Goal: Contribute content: Add original content to the website for others to see

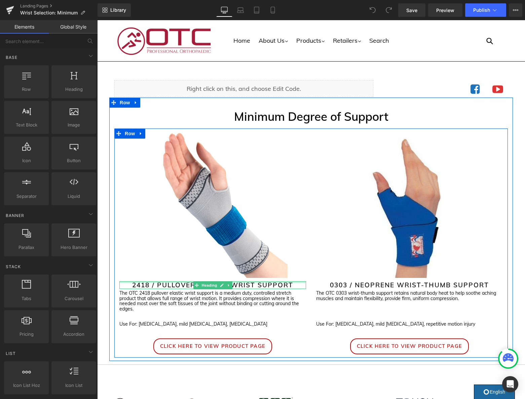
click at [250, 279] on div "Image 2418 / PULLOVER ELASTIC WRIST SUPPORT Heading The OTC 2418 pullover elast…" at bounding box center [212, 241] width 197 height 225
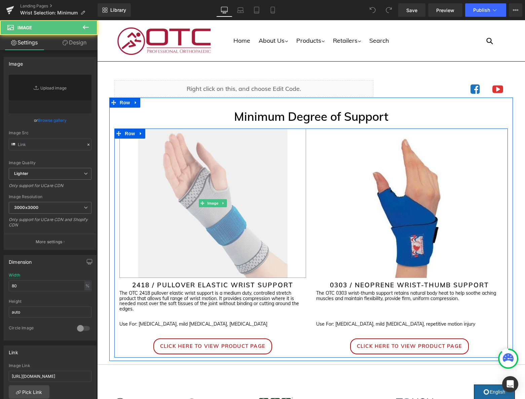
type input "https://ucarecdn.com/584611e2-fe54-4694-ba24-ccf293987cef/-/format/auto/-/previ…"
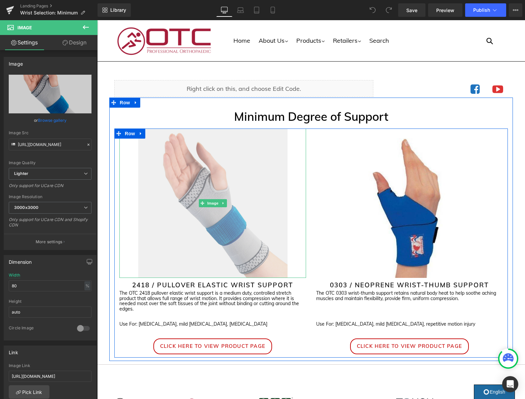
click at [264, 266] on img at bounding box center [212, 203] width 149 height 149
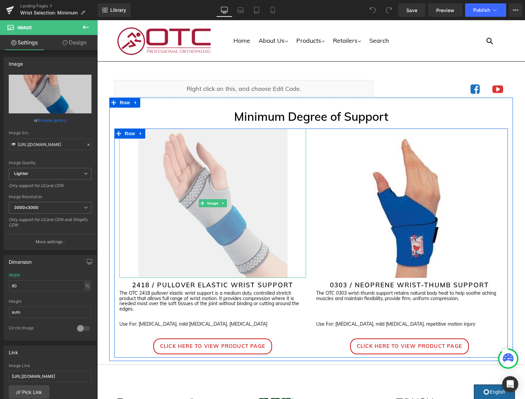
click at [264, 266] on img at bounding box center [212, 203] width 149 height 149
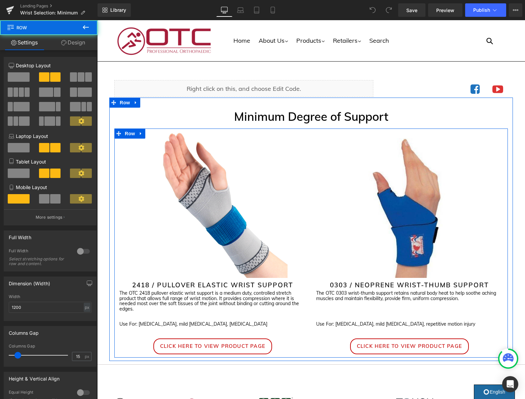
click at [306, 136] on div "Image 2418 / PULLOVER ELASTIC WRIST SUPPORT Heading The OTC 2418 pullover elast…" at bounding box center [212, 241] width 197 height 225
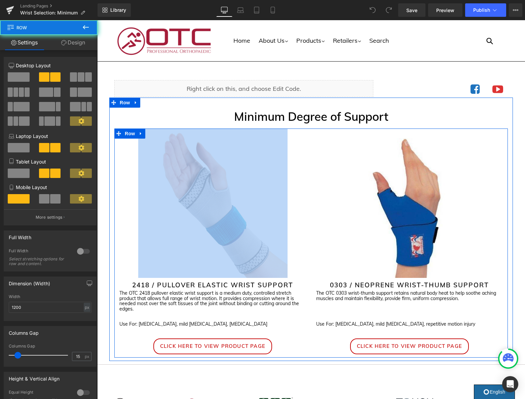
click at [306, 136] on div "Image 2418 / PULLOVER ELASTIC WRIST SUPPORT Heading The OTC 2418 pullover elast…" at bounding box center [212, 241] width 197 height 225
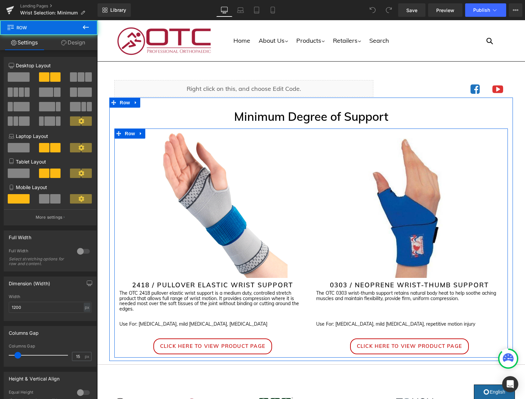
click at [306, 136] on div "Image 2418 / PULLOVER ELASTIC WRIST SUPPORT Heading The OTC 2418 pullover elast…" at bounding box center [212, 241] width 197 height 225
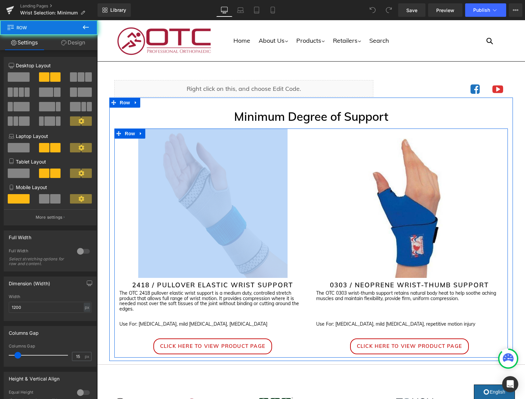
click at [306, 136] on div "Image 2418 / PULLOVER ELASTIC WRIST SUPPORT Heading The OTC 2418 pullover elast…" at bounding box center [212, 241] width 197 height 225
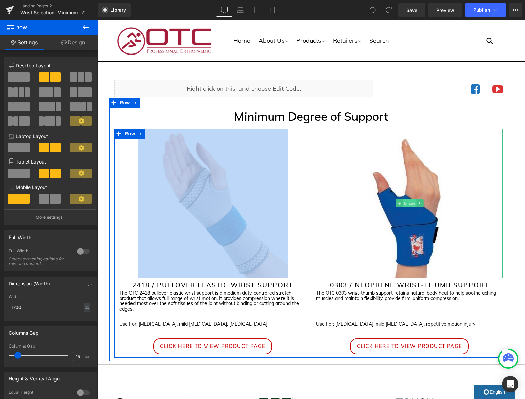
click at [407, 205] on span "Image" at bounding box center [410, 203] width 14 height 8
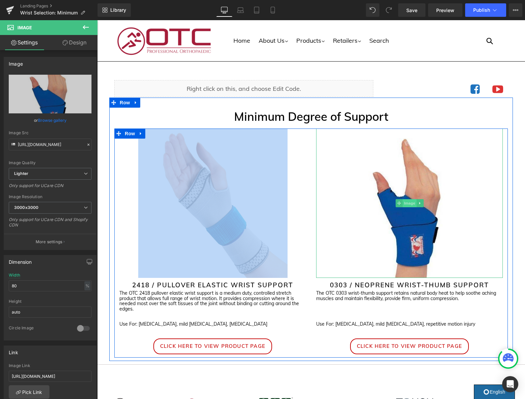
click at [407, 205] on span "Image" at bounding box center [410, 203] width 14 height 8
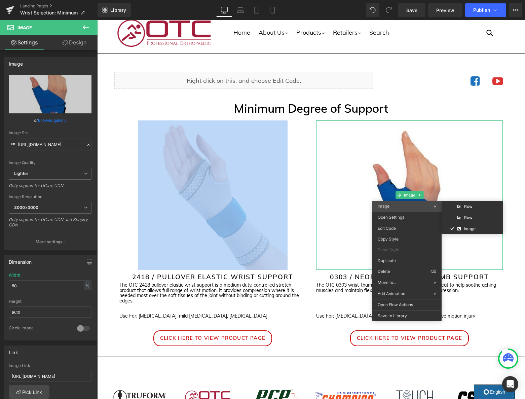
scroll to position [3, 0]
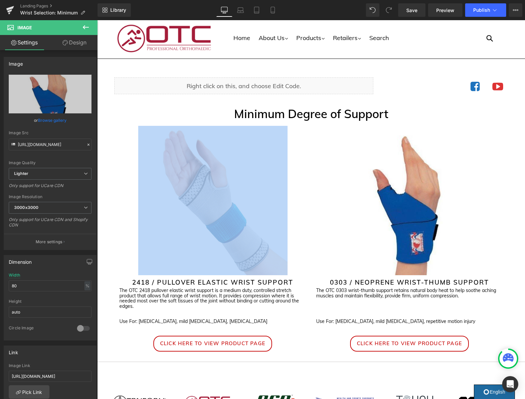
click at [407, 204] on span "Image" at bounding box center [410, 201] width 14 height 8
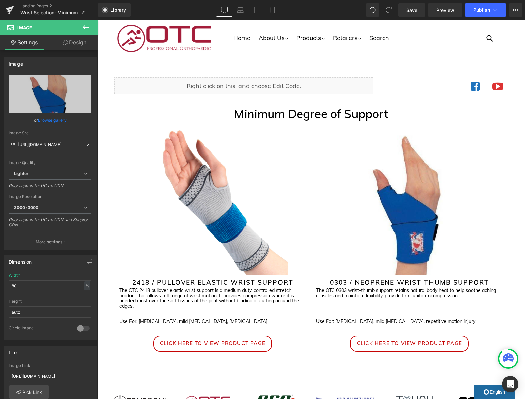
click at [418, 34] on div "Submit" at bounding box center [459, 38] width 101 height 15
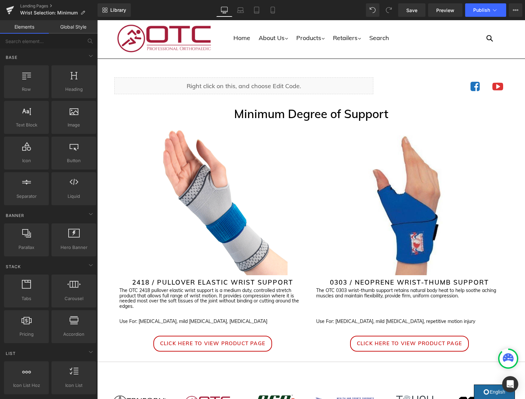
click at [367, 33] on ul "Home About Us .cls-1{fill:#231f20} expand About OTC Contact Us Products .cls-1{…" at bounding box center [311, 37] width 195 height 11
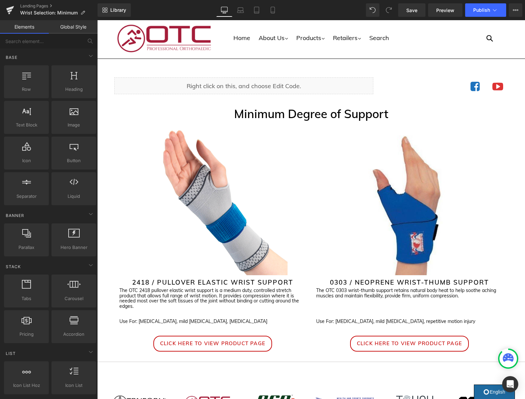
click at [367, 33] on ul "Home About Us .cls-1{fill:#231f20} expand About OTC Contact Us Products .cls-1{…" at bounding box center [311, 37] width 195 height 11
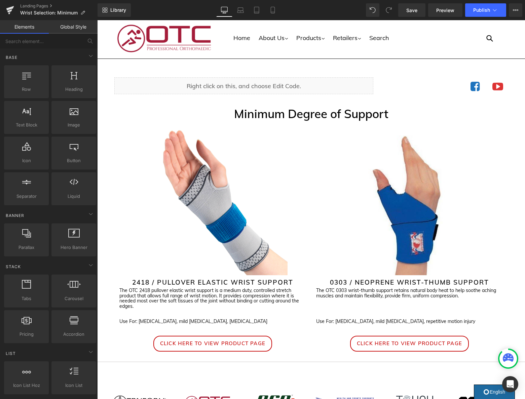
click at [367, 33] on ul "Home About Us .cls-1{fill:#231f20} expand About OTC Contact Us Products .cls-1{…" at bounding box center [311, 37] width 195 height 11
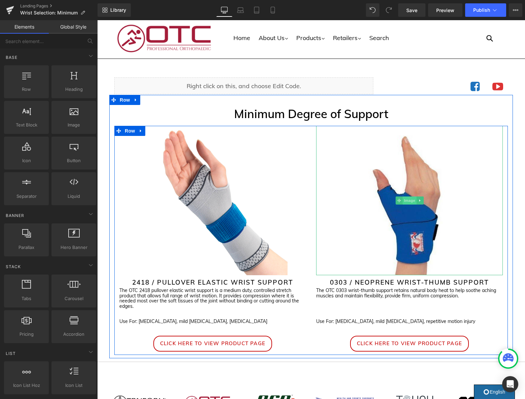
click at [409, 201] on span "Image" at bounding box center [410, 200] width 14 height 8
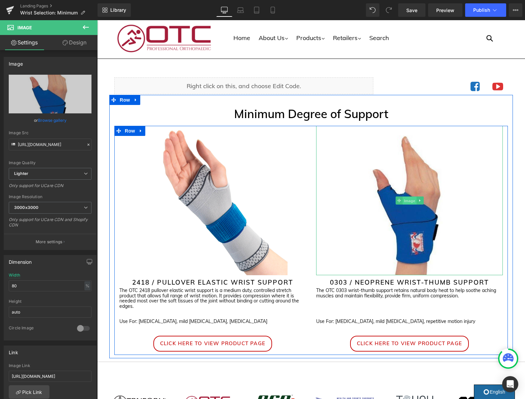
click at [409, 201] on span "Image" at bounding box center [410, 201] width 14 height 8
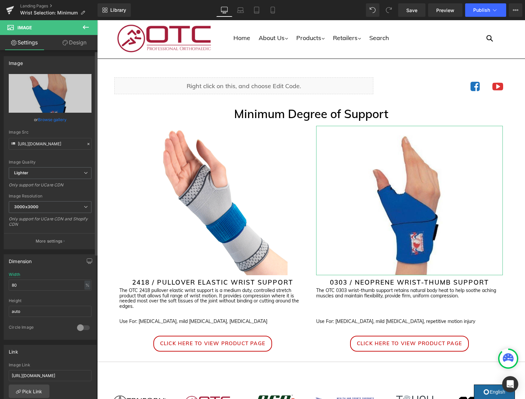
scroll to position [1, 0]
click at [50, 119] on link "Browse gallery" at bounding box center [52, 119] width 29 height 12
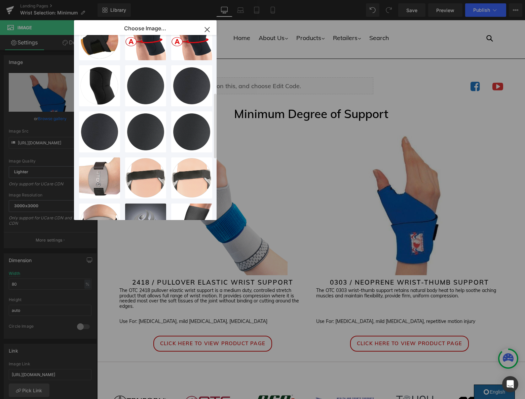
scroll to position [164, 0]
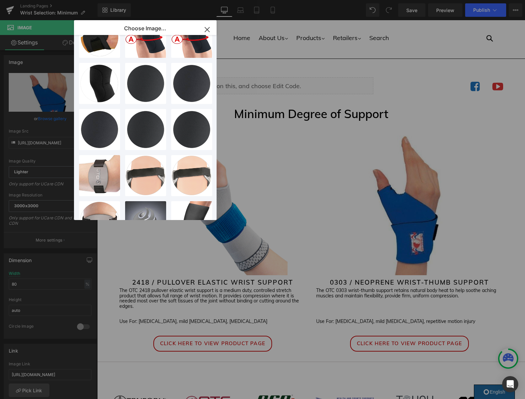
click at [209, 29] on icon "button" at bounding box center [207, 29] width 11 height 11
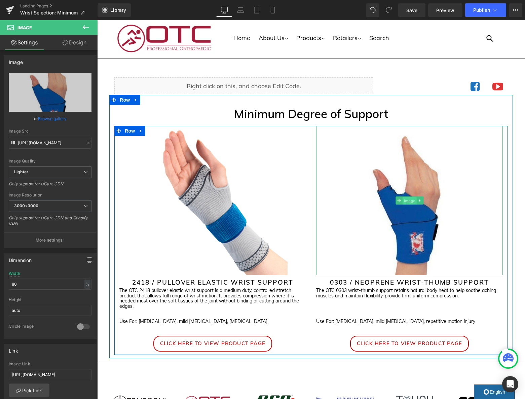
drag, startPoint x: 410, startPoint y: 201, endPoint x: 404, endPoint y: 201, distance: 6.4
click at [410, 201] on span "Image" at bounding box center [410, 201] width 14 height 8
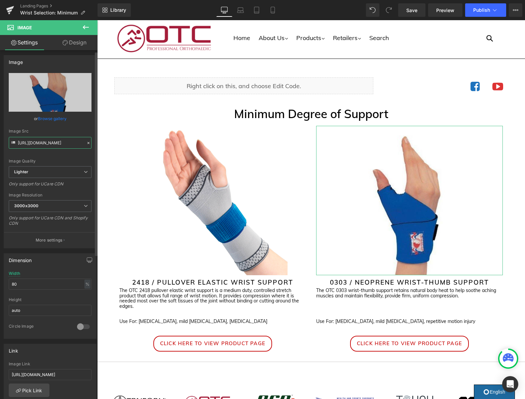
click at [27, 144] on input "https://ucarecdn.com/4191dfa8-ff1b-4cb9-964a-549bcb3c0e5d/-/format/auto/-/previ…" at bounding box center [50, 143] width 83 height 12
click at [35, 143] on input "https://ucarecdn.com/4191dfa8-ff1b-4cb9-964a-549bcb3c0e5d/-/format/auto/-/previ…" at bounding box center [50, 143] width 83 height 12
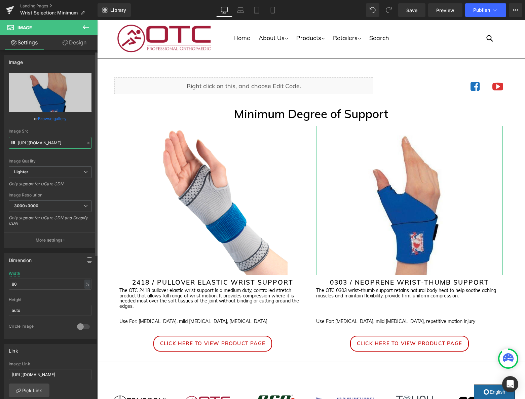
paste input "text"
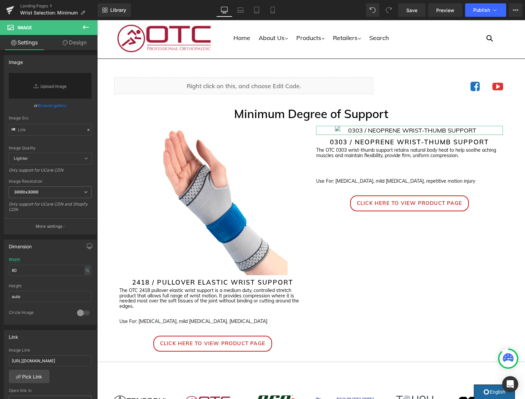
click at [55, 107] on link "Browse gallery" at bounding box center [52, 106] width 29 height 12
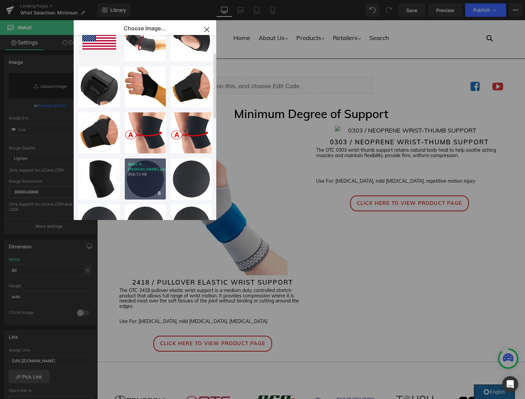
scroll to position [0, 0]
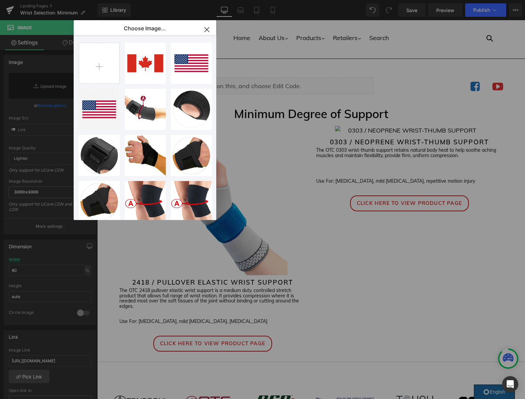
drag, startPoint x: 209, startPoint y: 31, endPoint x: 95, endPoint y: 22, distance: 114.8
click at [209, 31] on icon "button" at bounding box center [207, 29] width 4 height 4
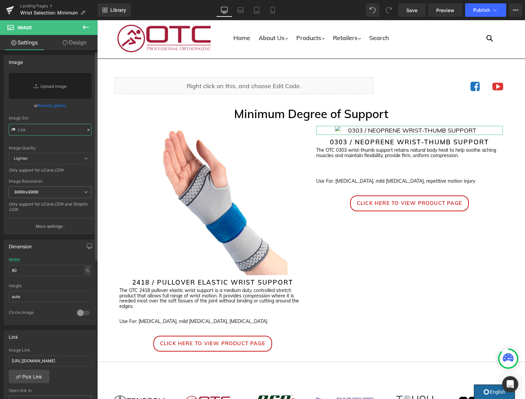
click at [45, 129] on input "text" at bounding box center [50, 130] width 83 height 12
click at [47, 130] on input "text" at bounding box center [50, 130] width 83 height 12
paste input "https://otcbrace.com/cdn/shop/files/0303BL.jpg?v=1754663105"
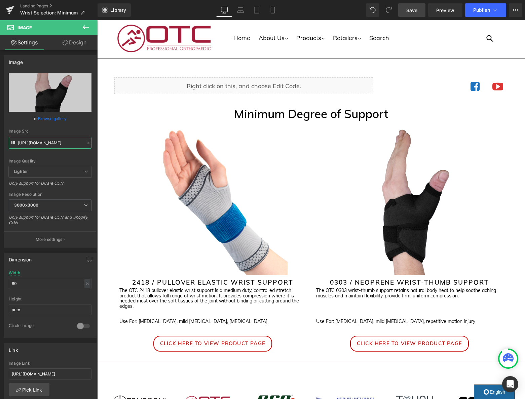
type input "https://otcbrace.com/cdn/shop/files/0303BL.jpg?v=1754663105"
click at [415, 11] on span "Save" at bounding box center [411, 10] width 11 height 7
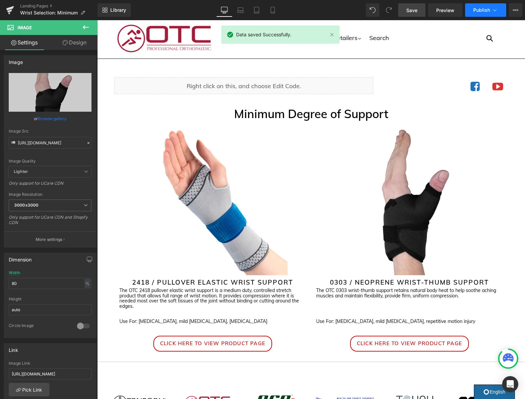
click at [476, 13] on button "Publish" at bounding box center [485, 9] width 41 height 13
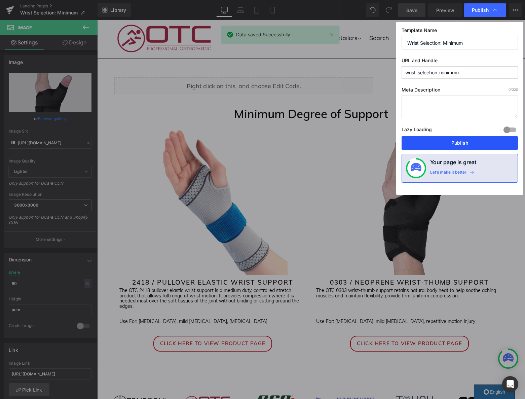
click at [472, 142] on button "Publish" at bounding box center [460, 142] width 116 height 13
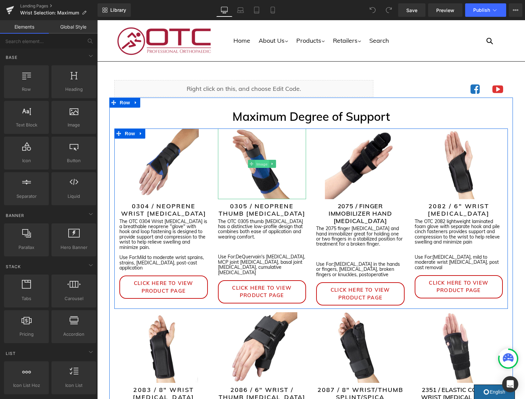
click at [264, 166] on span "Image" at bounding box center [262, 164] width 14 height 8
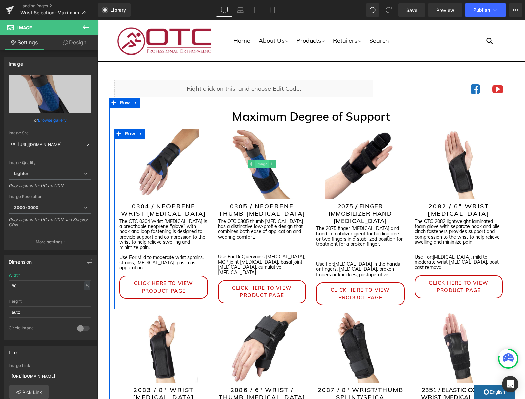
click at [264, 165] on span "Image" at bounding box center [262, 164] width 14 height 8
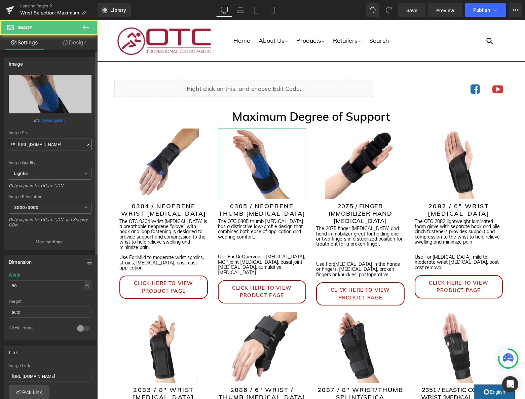
scroll to position [0, 0]
click at [72, 147] on input "https://ucarecdn.com/be58636d-c83d-4104-9cd7-e6edc32e3aba/-/format/auto/-/previ…" at bounding box center [50, 144] width 83 height 12
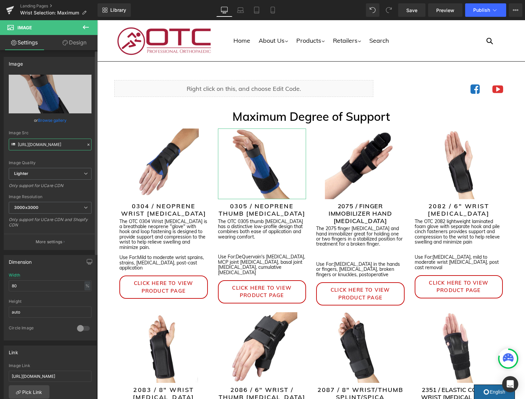
paste input "text"
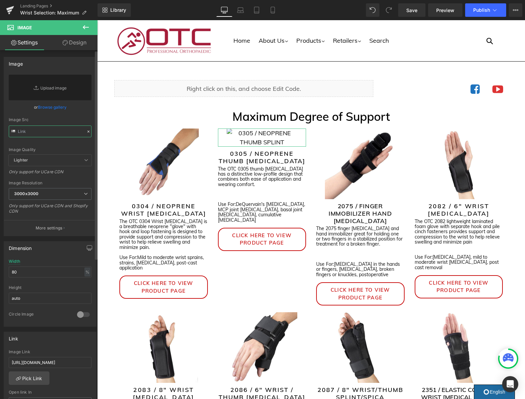
paste input "https://otcbrace.com/cdn/shop/files/0305BL_2048x2048.jpg?v=1754663249"
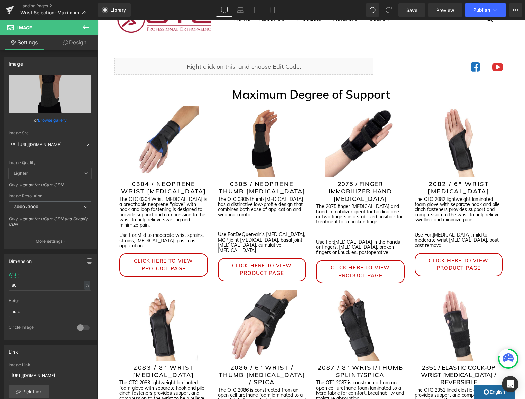
scroll to position [24, 0]
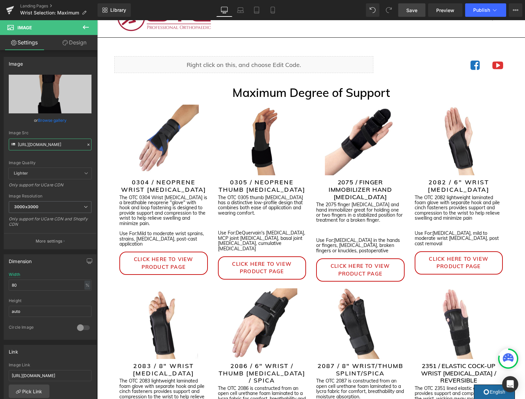
type input "https://otcbrace.com/cdn/shop/files/0305BL_2048x2048.jpg?v=1754663249"
click at [419, 13] on link "Save" at bounding box center [411, 9] width 27 height 13
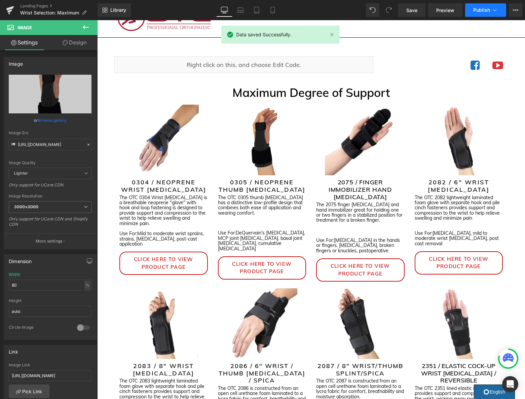
click at [485, 12] on span "Publish" at bounding box center [481, 9] width 17 height 5
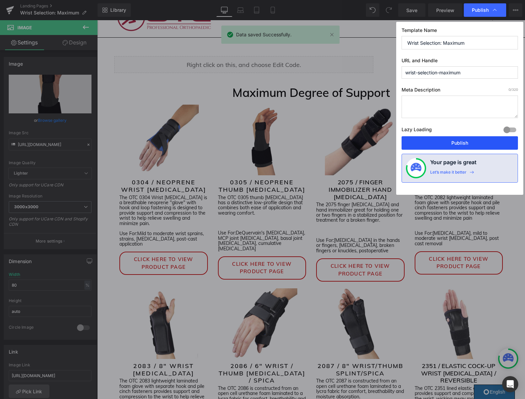
click at [438, 144] on button "Publish" at bounding box center [460, 142] width 116 height 13
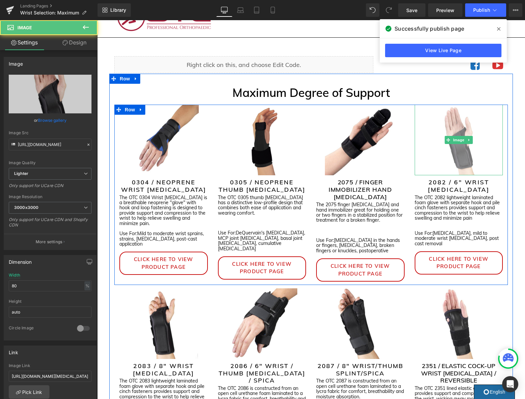
click at [438, 144] on img at bounding box center [459, 140] width 71 height 71
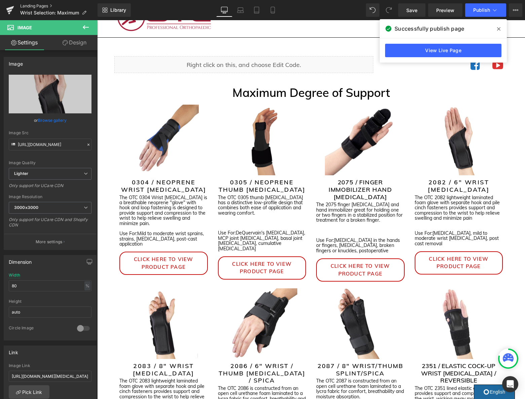
click at [30, 6] on link "Landing Pages" at bounding box center [58, 5] width 77 height 5
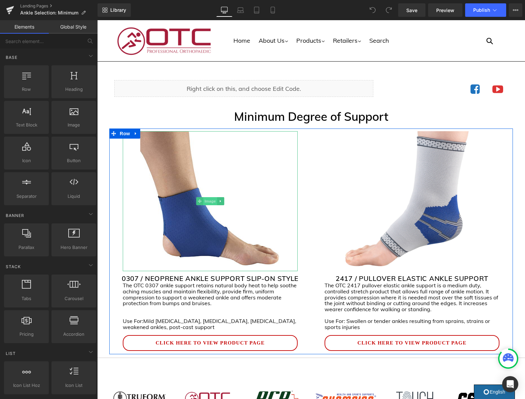
click at [212, 203] on span "Image" at bounding box center [210, 201] width 14 height 8
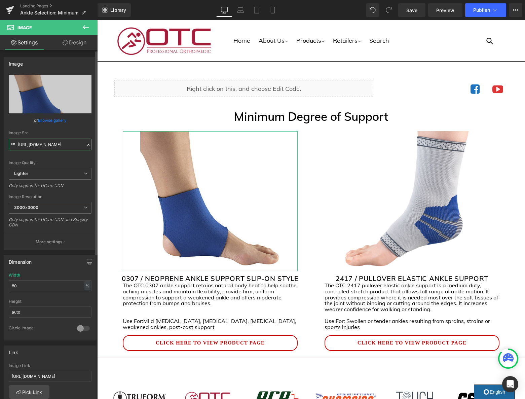
click at [56, 145] on input "[URL][DOMAIN_NAME]" at bounding box center [50, 145] width 83 height 12
paste input "[DOMAIN_NAME][URL]"
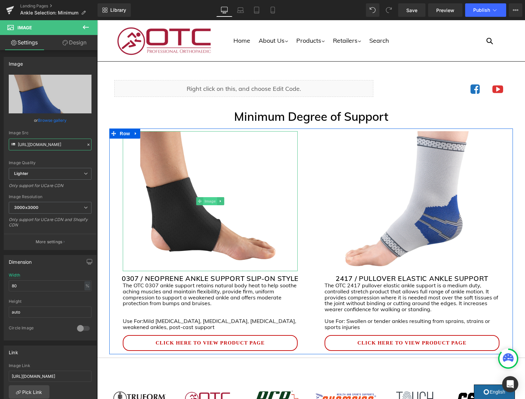
click at [211, 199] on span "Image" at bounding box center [210, 201] width 14 height 8
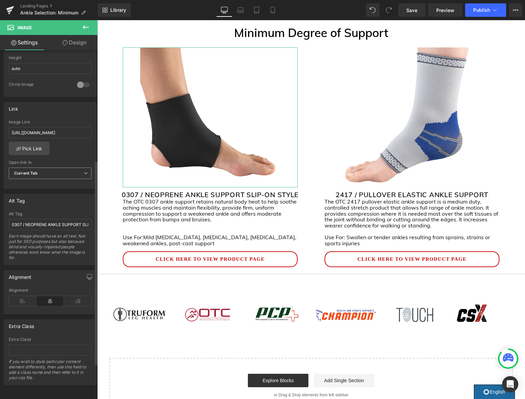
scroll to position [0, 0]
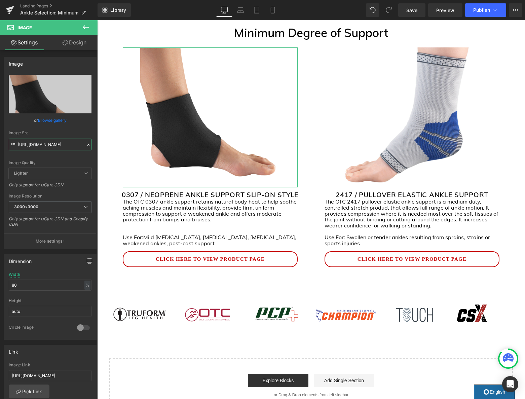
type input "[URL][DOMAIN_NAME]"
click at [73, 42] on link "Design" at bounding box center [74, 42] width 49 height 15
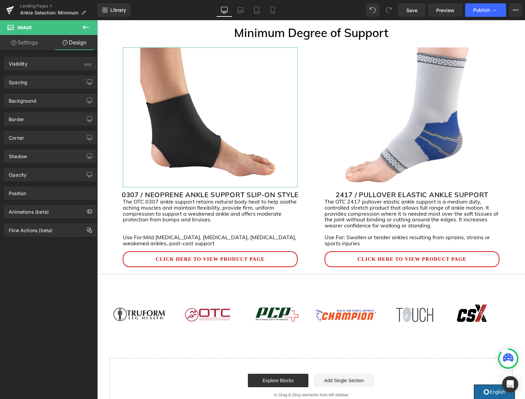
click at [41, 45] on link "Settings" at bounding box center [24, 42] width 49 height 15
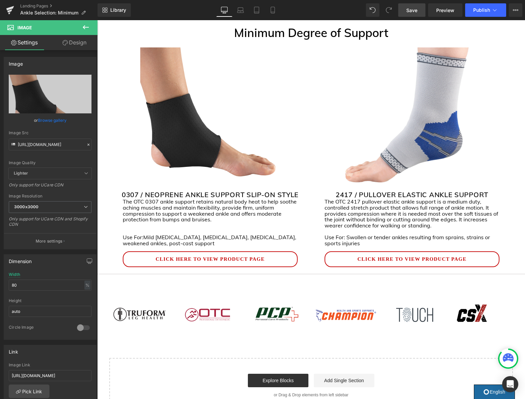
click at [422, 11] on link "Save" at bounding box center [411, 9] width 27 height 13
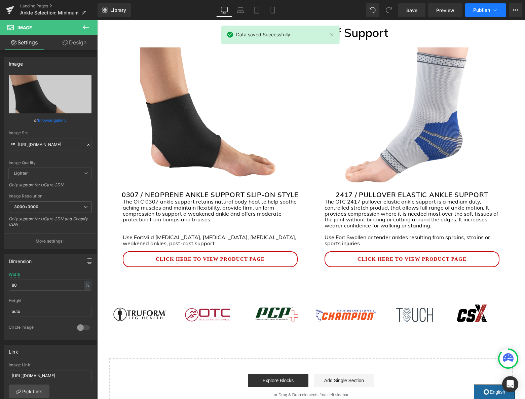
click at [484, 12] on span "Publish" at bounding box center [481, 9] width 17 height 5
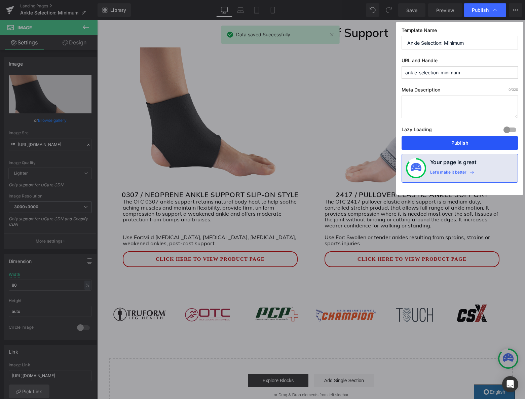
drag, startPoint x: 455, startPoint y: 145, endPoint x: 358, endPoint y: 125, distance: 99.3
click at [455, 145] on button "Publish" at bounding box center [460, 142] width 116 height 13
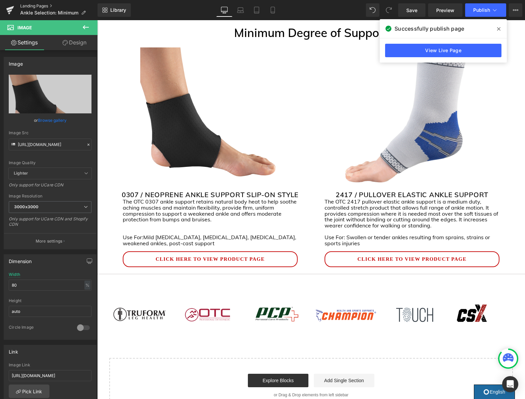
click at [34, 6] on link "Landing Pages" at bounding box center [58, 5] width 77 height 5
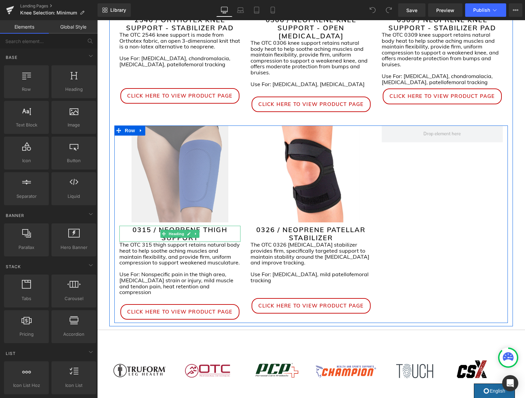
scroll to position [431, 0]
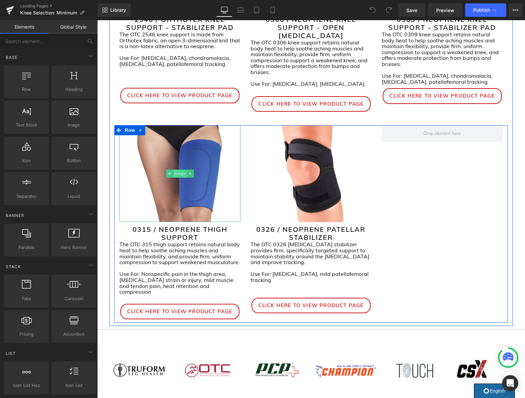
click at [179, 170] on span "Image" at bounding box center [180, 174] width 14 height 8
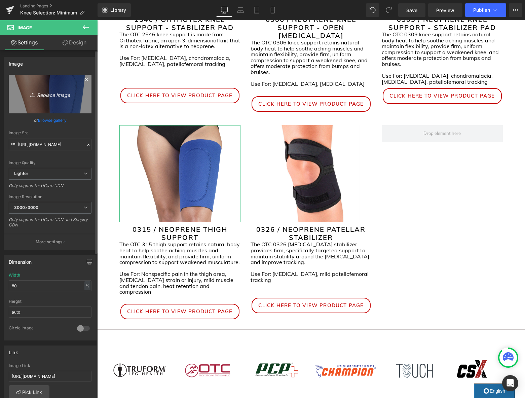
click at [56, 98] on icon "Replace Image" at bounding box center [50, 94] width 54 height 8
type input "C:\fakepath\0315BL.jpg"
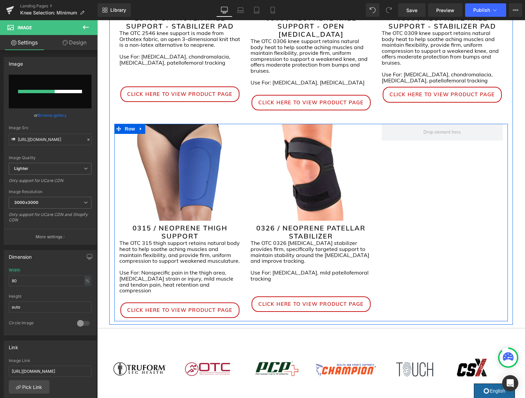
scroll to position [432, 0]
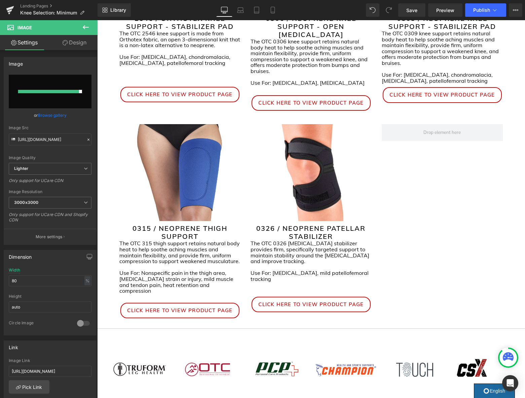
click at [177, 12] on div "Library Desktop Desktop Laptop Tablet Mobile Save Preview Publish Scheduled Vie…" at bounding box center [312, 9] width 428 height 13
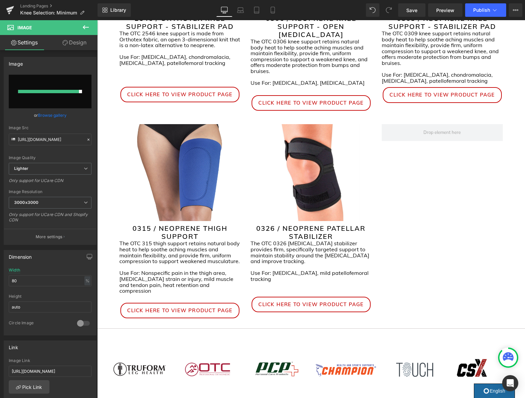
click at [177, 12] on div "Library Desktop Desktop Laptop Tablet Mobile Save Preview Publish Scheduled Vie…" at bounding box center [312, 9] width 428 height 13
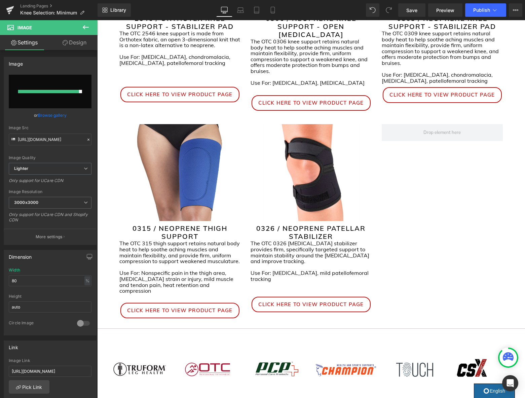
click at [177, 12] on div "Library Desktop Desktop Laptop Tablet Mobile Save Preview Publish Scheduled Vie…" at bounding box center [312, 9] width 428 height 13
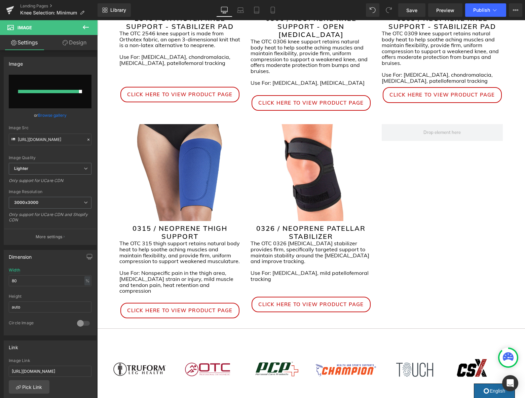
click at [177, 12] on div "Library Desktop Desktop Laptop Tablet Mobile Save Preview Publish Scheduled Vie…" at bounding box center [312, 9] width 428 height 13
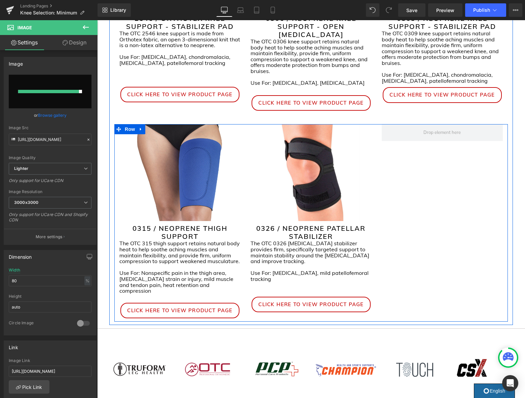
click at [441, 253] on div "Image 0315 / NEOPRENE THIGH SUPPORT Heading The OTC 315 thigh support retains n…" at bounding box center [311, 222] width 394 height 197
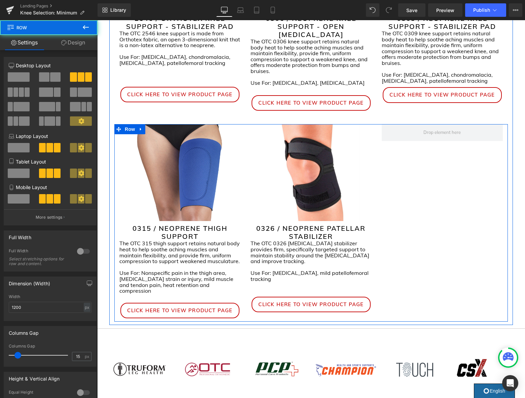
click at [441, 253] on div "Image 0315 / NEOPRENE THIGH SUPPORT Heading The OTC 315 thigh support retains n…" at bounding box center [311, 222] width 394 height 197
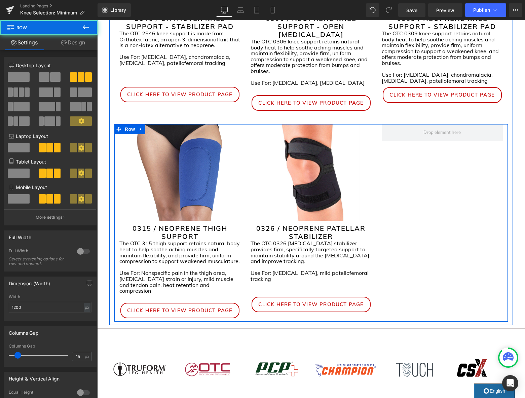
click at [441, 253] on div "Image 0315 / NEOPRENE THIGH SUPPORT Heading The OTC 315 thigh support retains n…" at bounding box center [311, 222] width 394 height 197
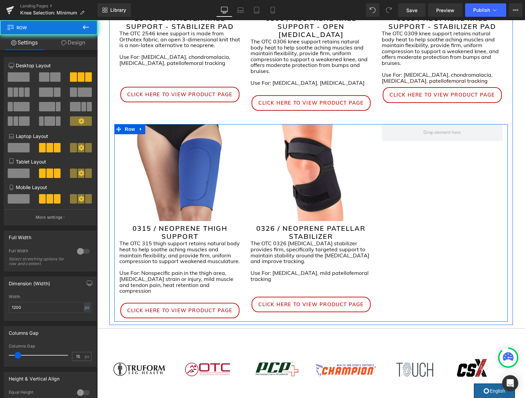
click at [441, 253] on div "Image 0315 / NEOPRENE THIGH SUPPORT Heading The OTC 315 thigh support retains n…" at bounding box center [311, 222] width 394 height 197
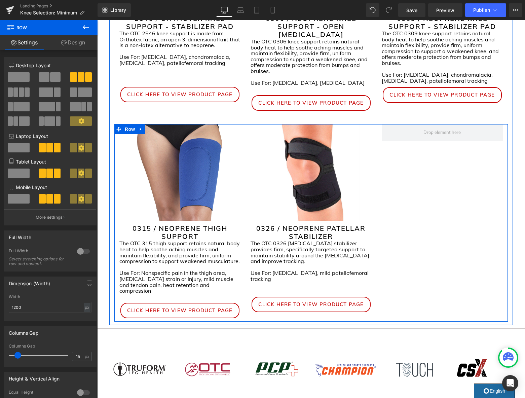
click at [441, 253] on div "Image 0315 / NEOPRENE THIGH SUPPORT Heading The OTC 315 thigh support retains n…" at bounding box center [311, 222] width 394 height 197
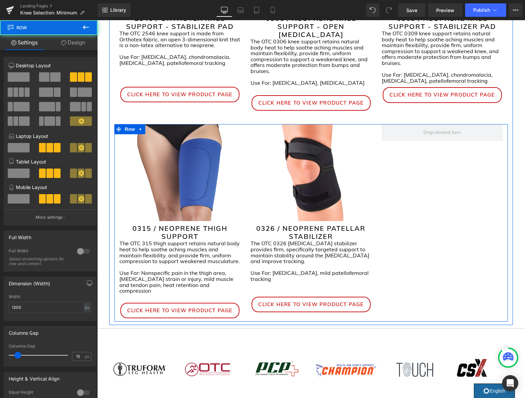
click at [441, 253] on div "Image 0315 / NEOPRENE THIGH SUPPORT Heading The OTC 315 thigh support retains n…" at bounding box center [311, 222] width 394 height 197
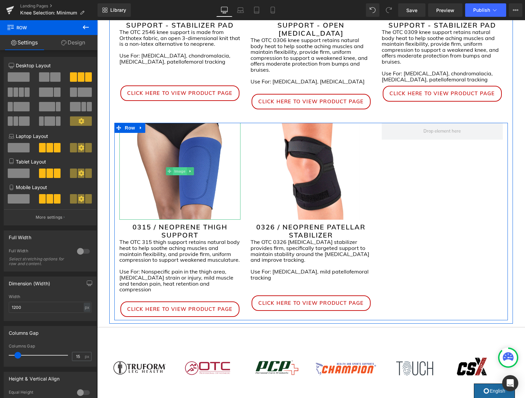
click at [177, 167] on span "Image" at bounding box center [180, 171] width 14 height 8
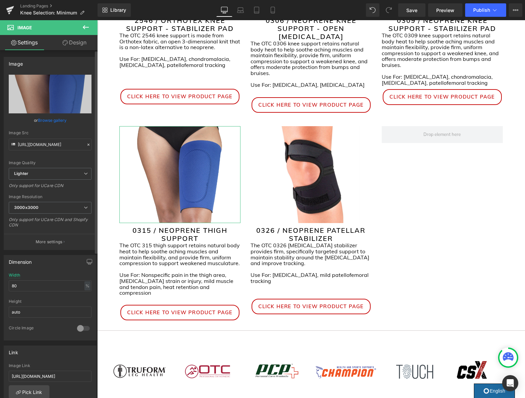
click at [55, 117] on link "Browse gallery" at bounding box center [52, 120] width 29 height 12
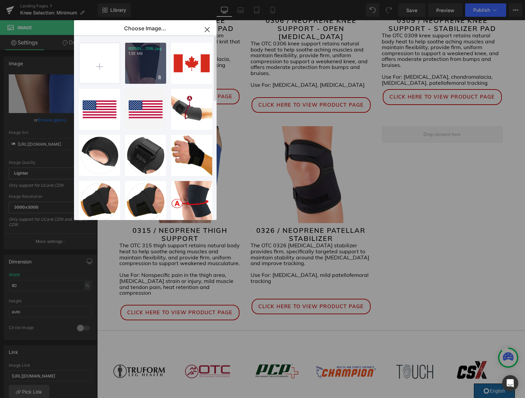
click at [138, 75] on div "0315BL...15BL.jpg 1.35 MB" at bounding box center [145, 63] width 41 height 41
type input "https://ucarecdn.com/1a82de3f-1397-4668-812f-5704d455d099/-/format/auto/-/previ…"
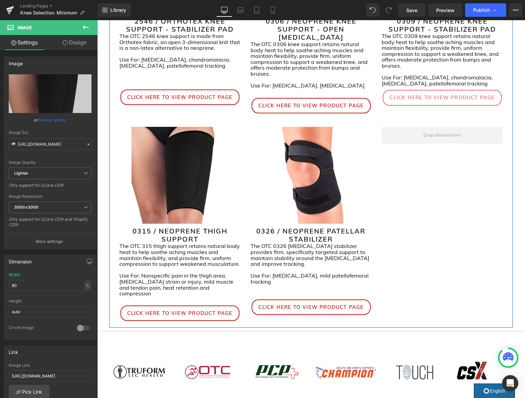
scroll to position [430, 0]
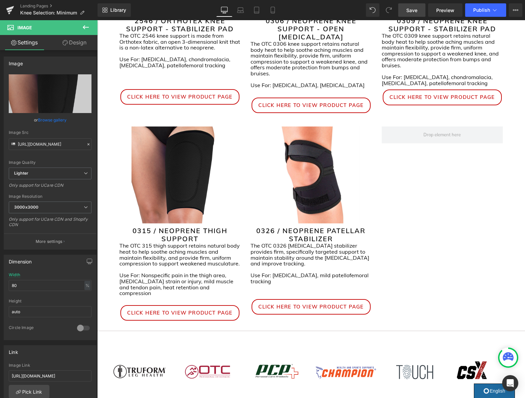
click at [407, 12] on link "Save" at bounding box center [411, 9] width 27 height 13
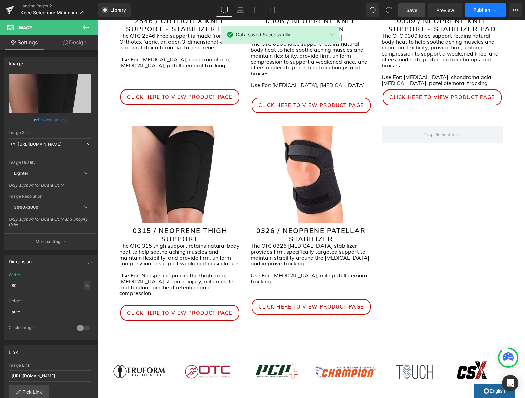
click at [495, 12] on icon at bounding box center [495, 10] width 7 height 7
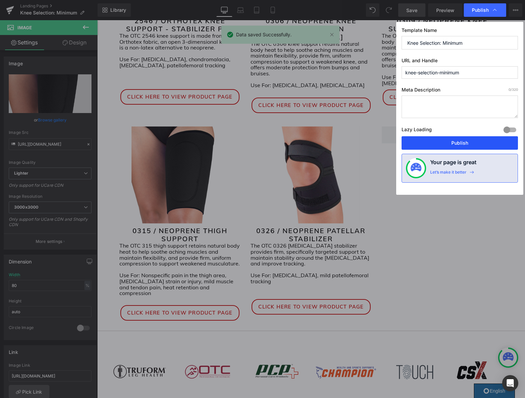
click at [469, 145] on button "Publish" at bounding box center [460, 142] width 116 height 13
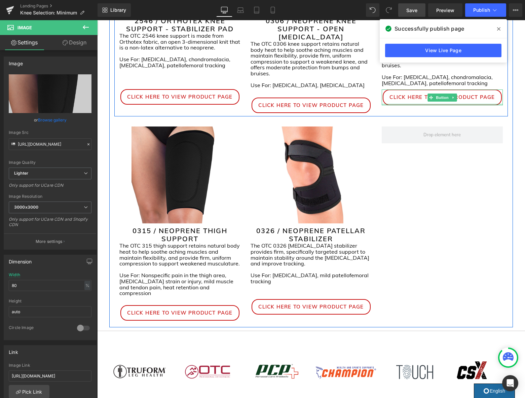
click at [448, 104] on div at bounding box center [442, 105] width 121 height 2
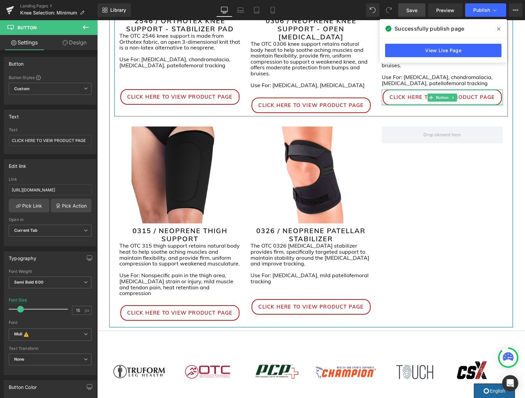
click at [448, 104] on div at bounding box center [442, 105] width 121 height 2
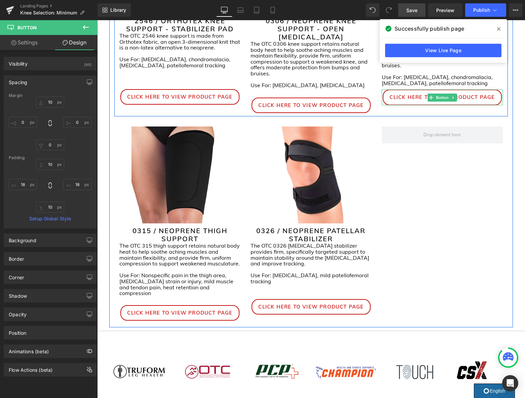
click at [448, 102] on div at bounding box center [442, 103] width 121 height 3
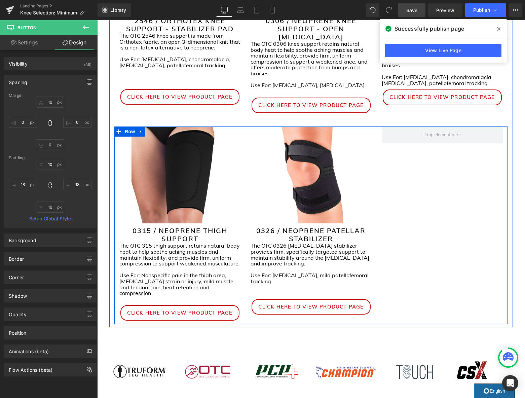
click at [463, 137] on div "Image 0315 / NEOPRENE THIGH SUPPORT Heading The OTC 315 thigh support retains n…" at bounding box center [311, 225] width 394 height 197
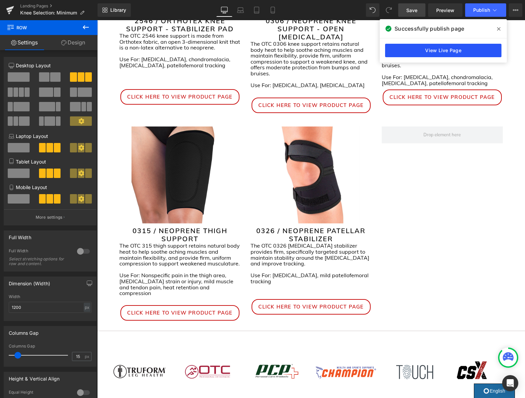
click at [432, 50] on link "View Live Page" at bounding box center [443, 50] width 116 height 13
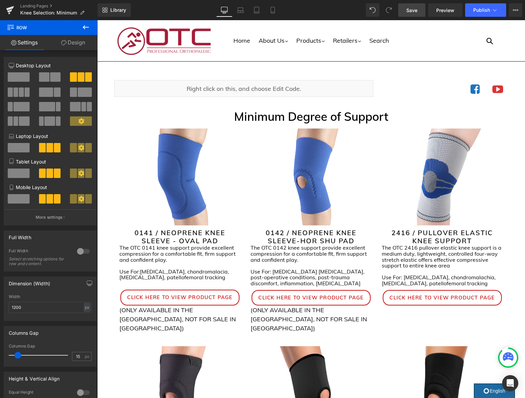
scroll to position [4, 0]
